Goal: Task Accomplishment & Management: Manage account settings

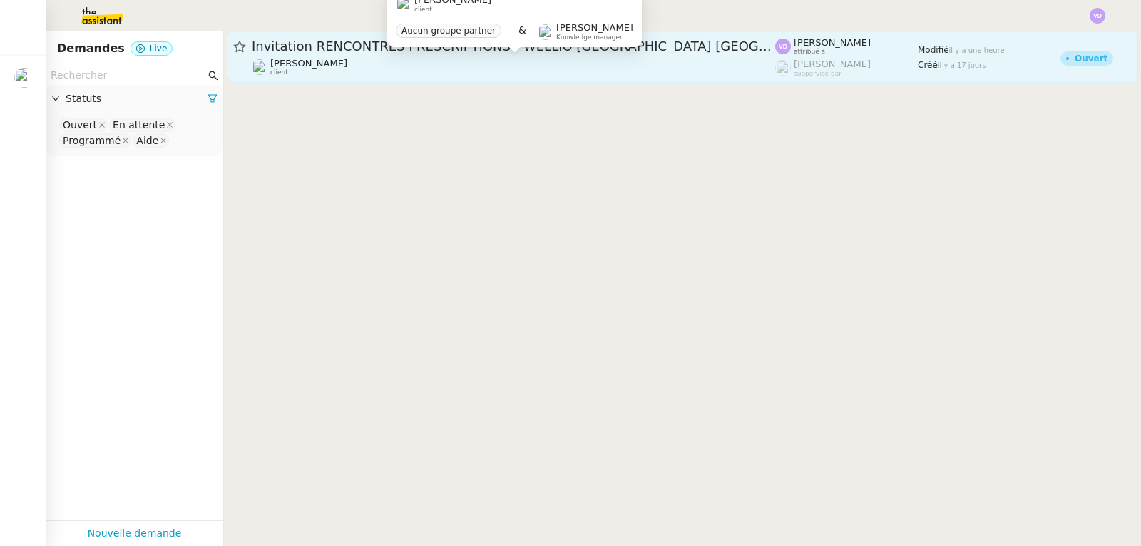
click at [449, 58] on div "[PERSON_NAME] client" at bounding box center [514, 67] width 524 height 19
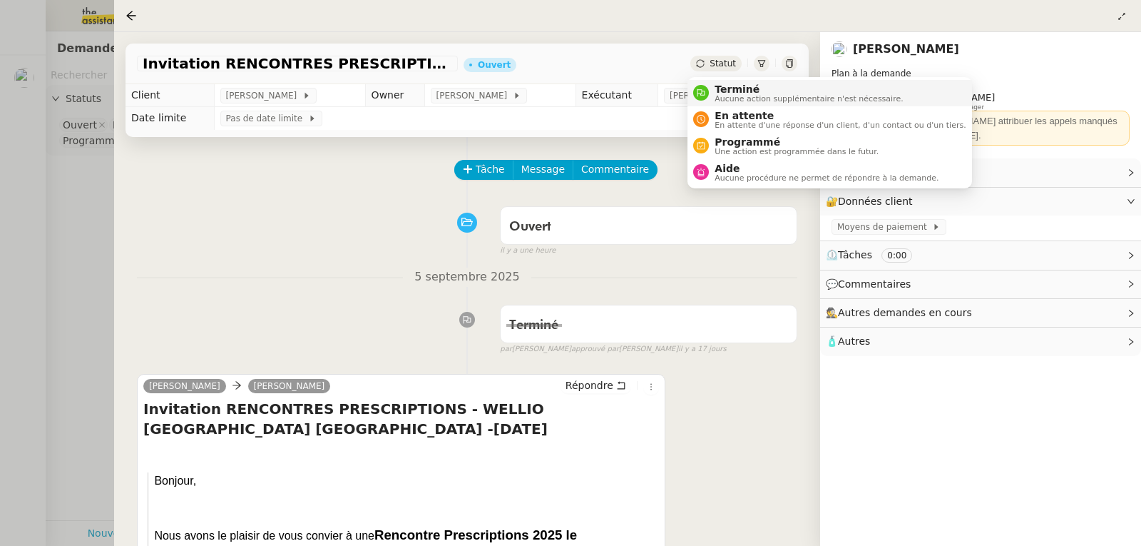
click at [720, 95] on span "Aucune action supplémentaire n'est nécessaire." at bounding box center [809, 99] width 188 height 8
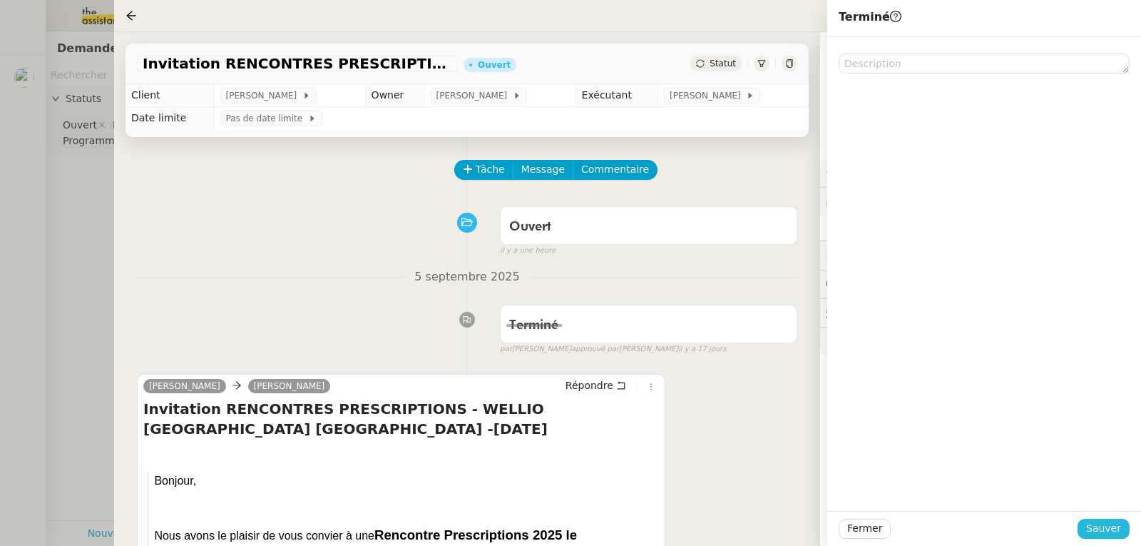
click at [1083, 527] on button "Sauver" at bounding box center [1104, 529] width 52 height 20
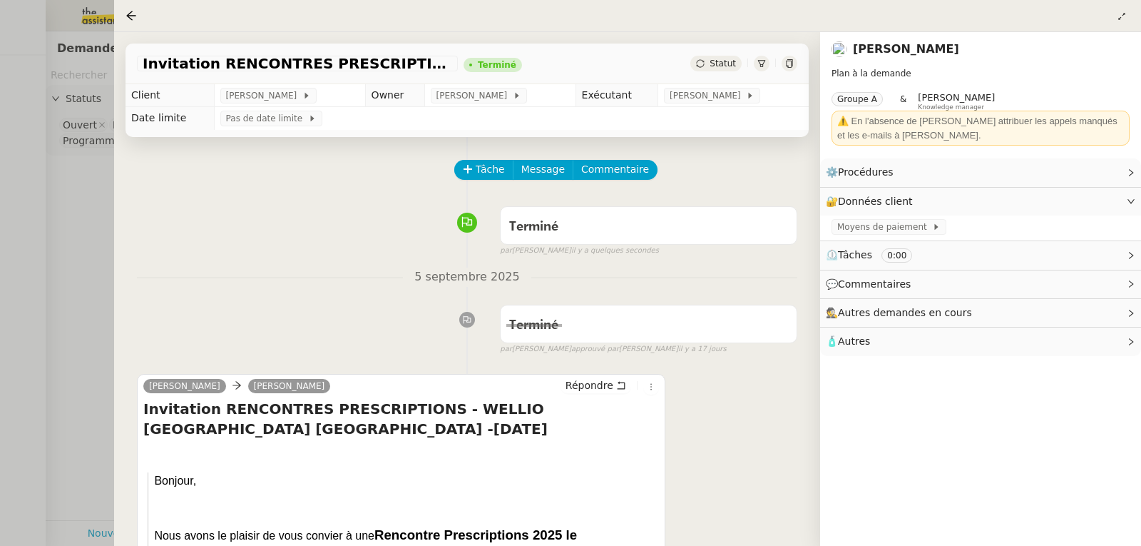
click at [85, 263] on div at bounding box center [570, 273] width 1141 height 546
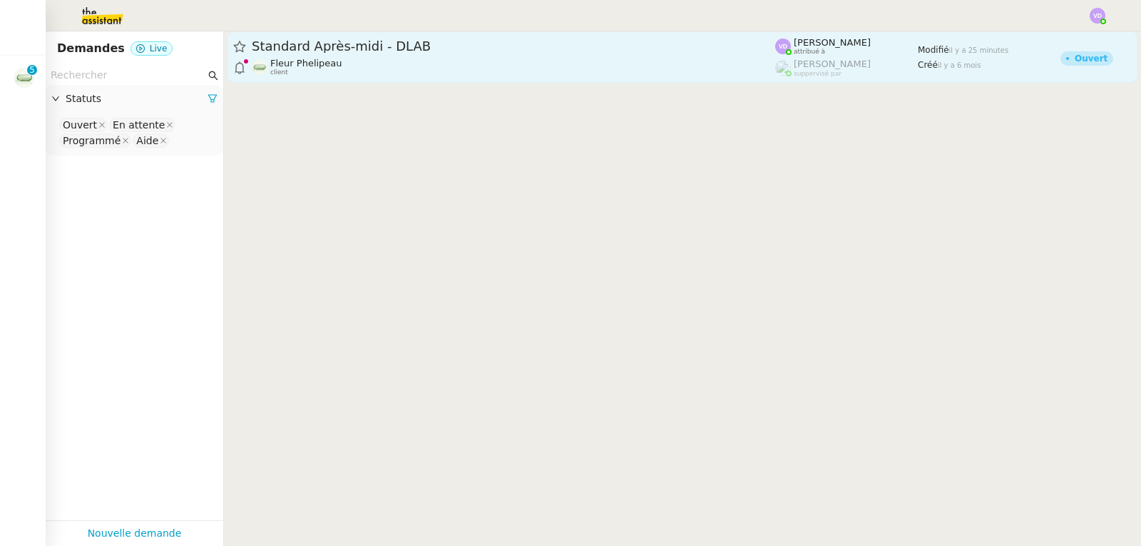
click at [481, 68] on div "Fleur Phelipeau client" at bounding box center [514, 67] width 524 height 19
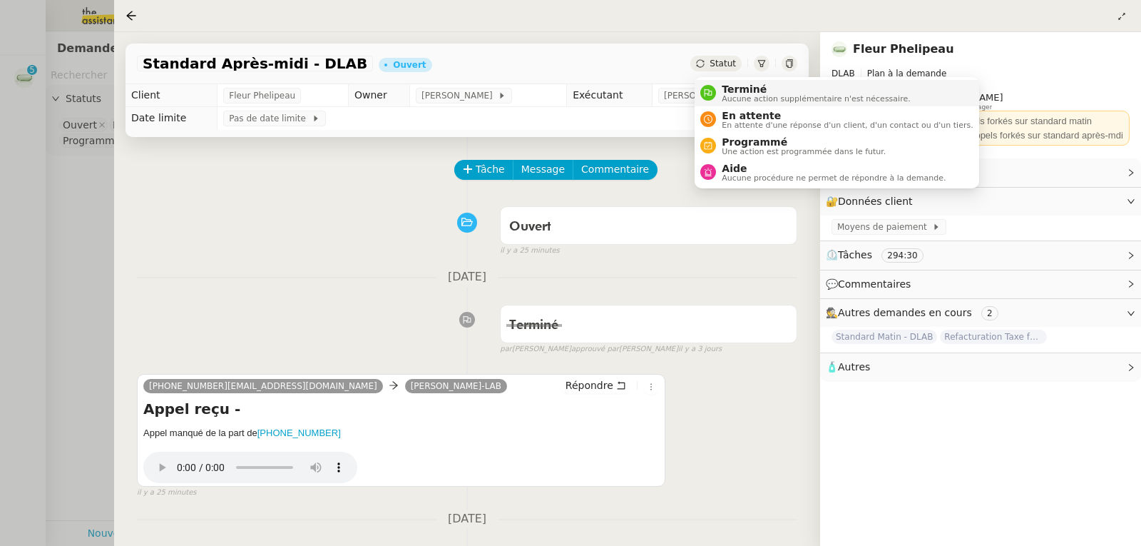
click at [733, 89] on span "Terminé" at bounding box center [816, 88] width 188 height 11
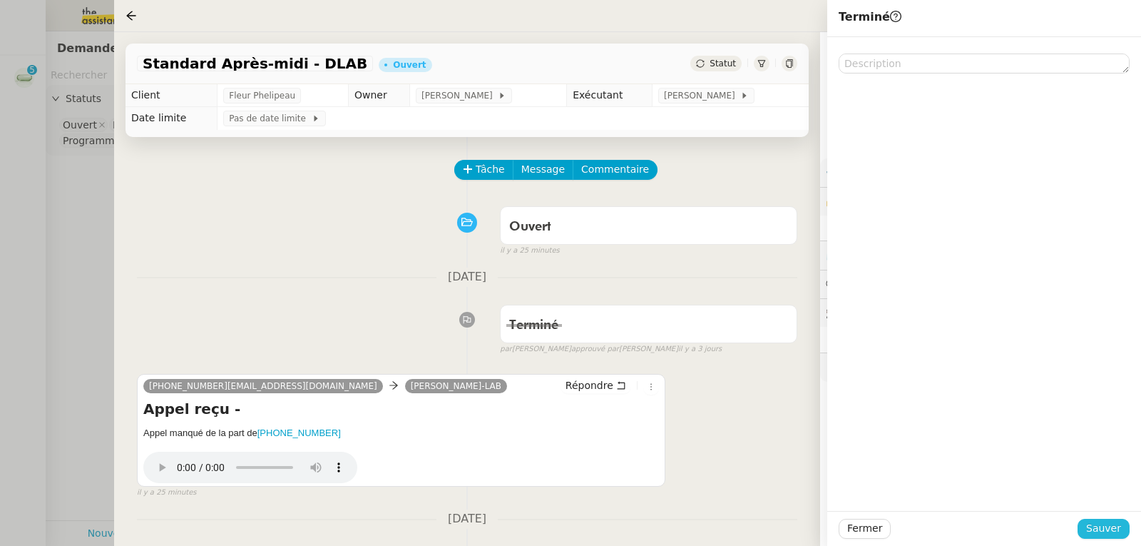
click at [1101, 530] on span "Sauver" at bounding box center [1103, 528] width 35 height 16
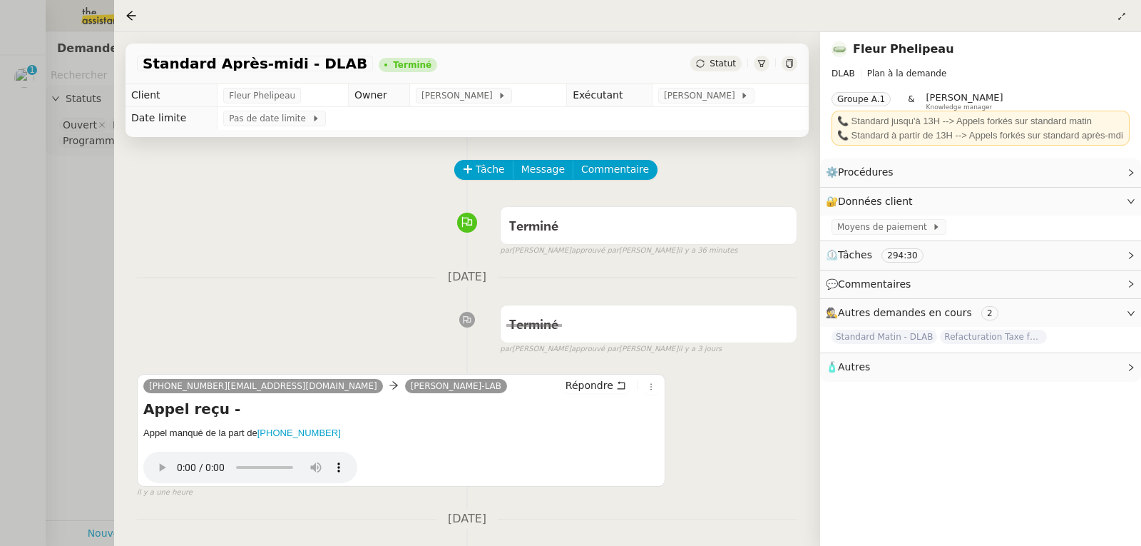
click at [36, 137] on div at bounding box center [570, 273] width 1141 height 546
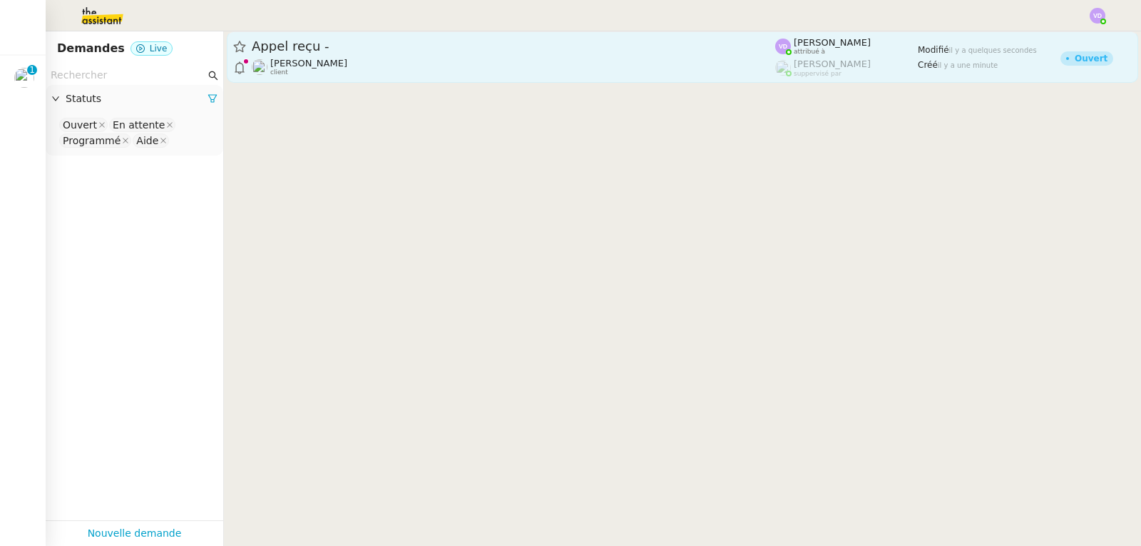
click at [347, 60] on span "[PERSON_NAME]" at bounding box center [308, 63] width 77 height 11
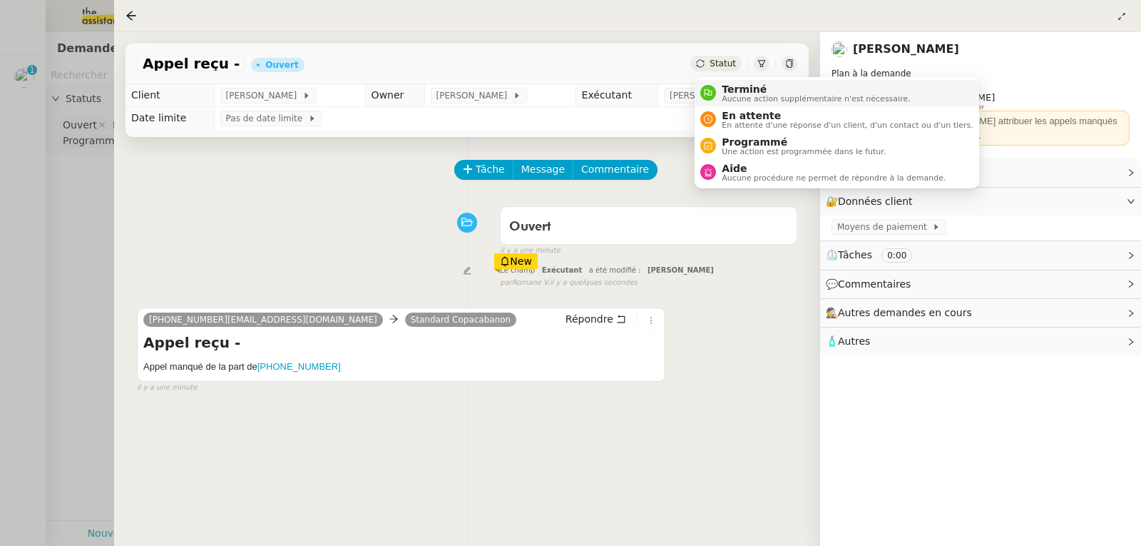
click at [736, 95] on span "Aucune action supplémentaire n'est nécessaire." at bounding box center [816, 99] width 188 height 8
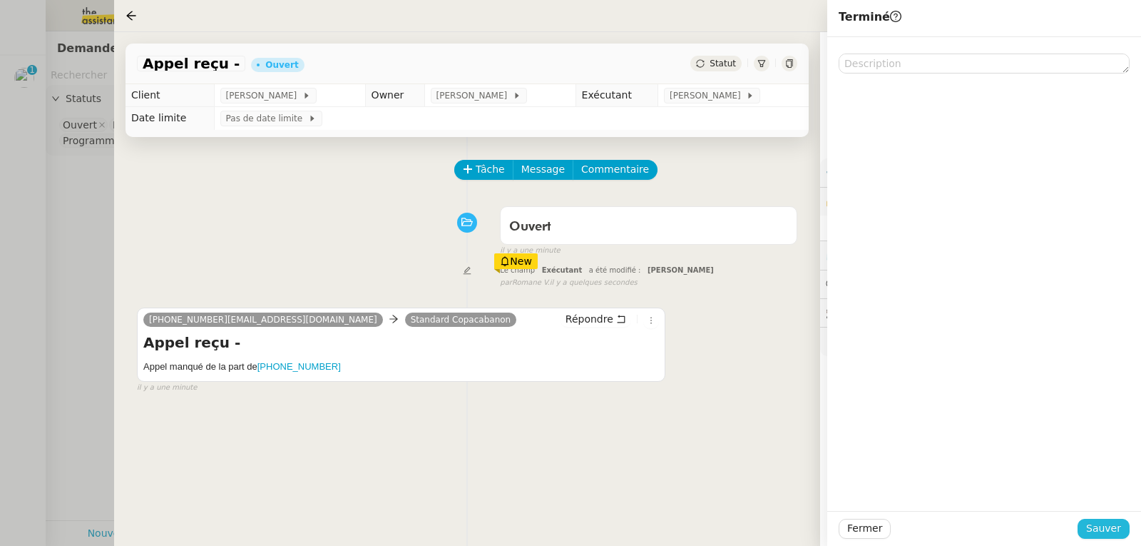
click at [1111, 536] on span "Sauver" at bounding box center [1103, 528] width 35 height 16
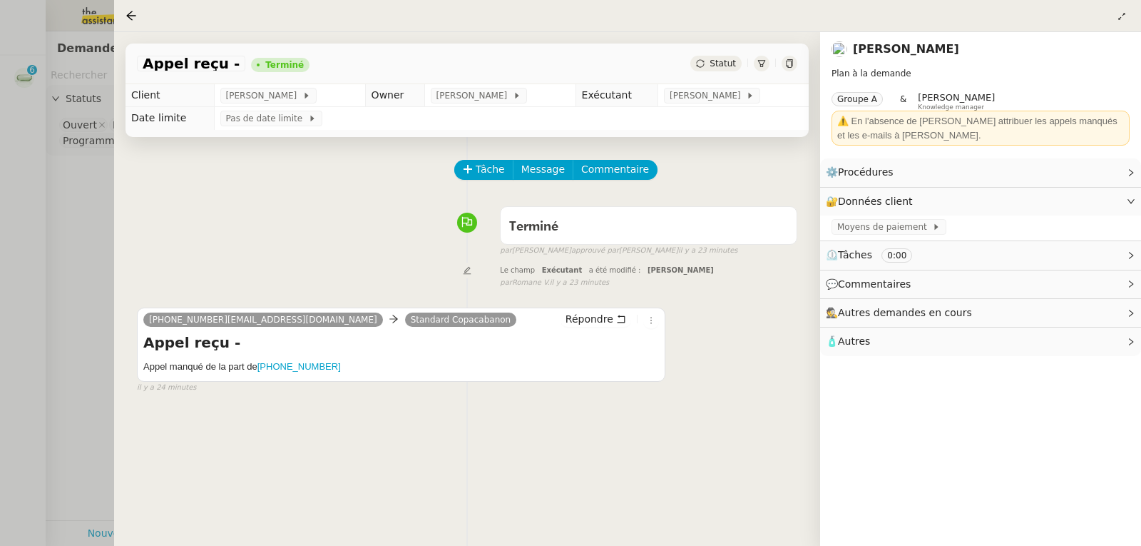
click at [37, 193] on div at bounding box center [570, 273] width 1141 height 546
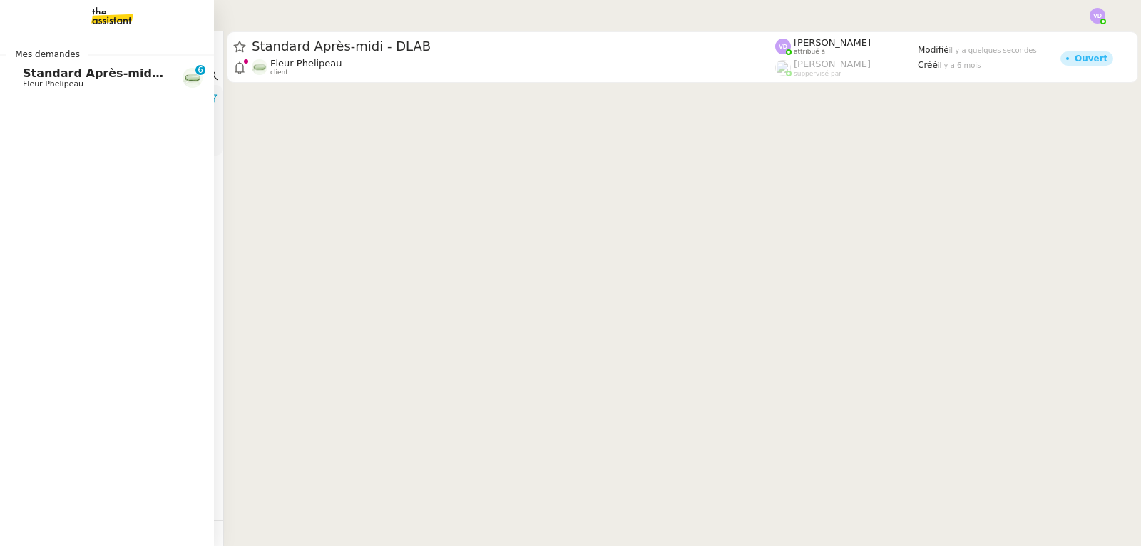
click at [38, 67] on span "Standard Après-midi - DLAB" at bounding box center [113, 73] width 180 height 14
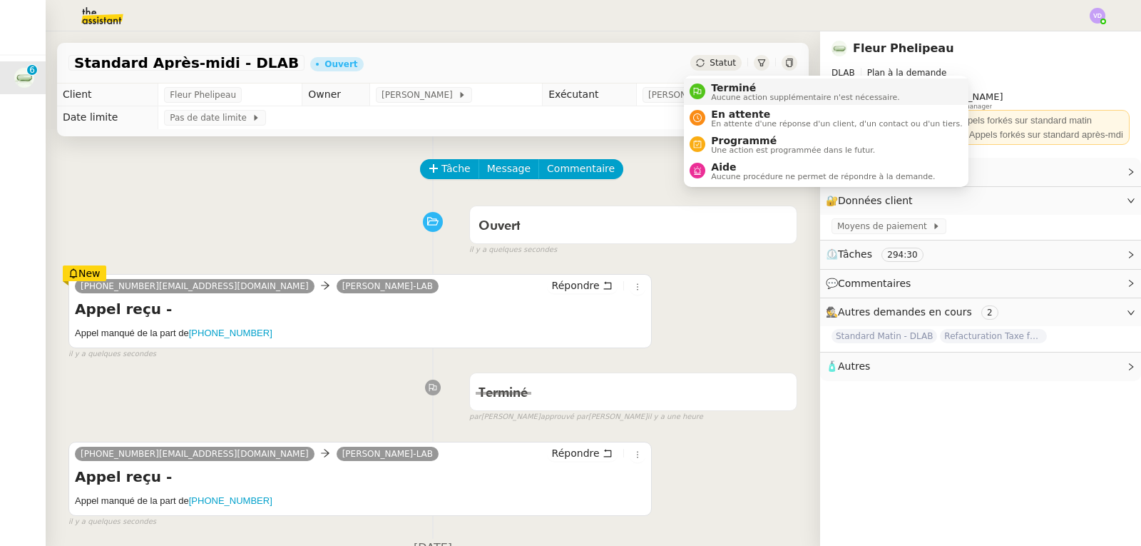
click at [718, 86] on span "Terminé" at bounding box center [805, 87] width 188 height 11
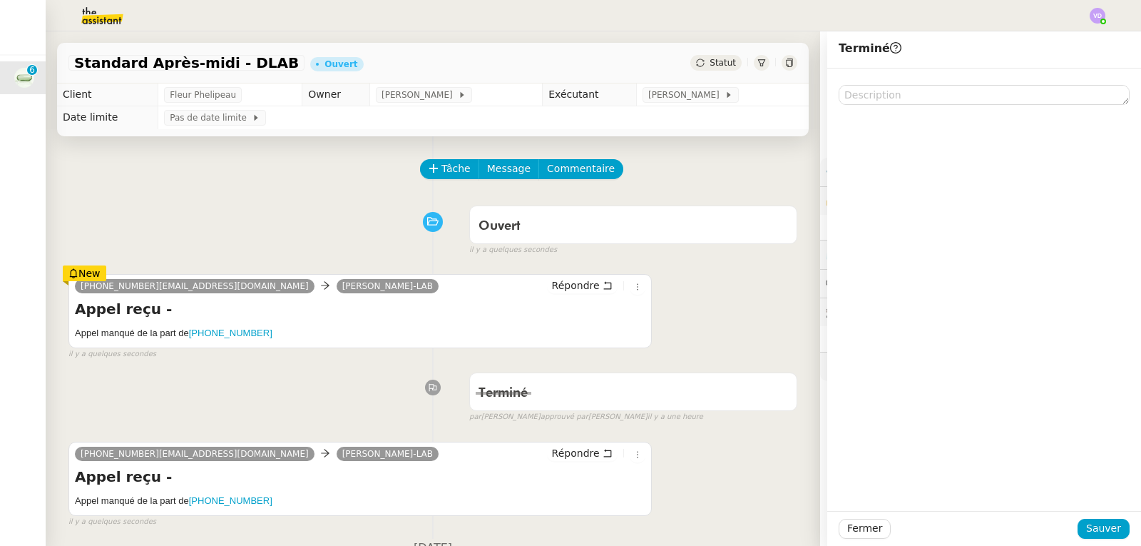
click at [1096, 517] on div "Fermer Sauver" at bounding box center [984, 528] width 314 height 35
click at [1093, 529] on span "Sauver" at bounding box center [1103, 528] width 35 height 16
